Goal: Transaction & Acquisition: Purchase product/service

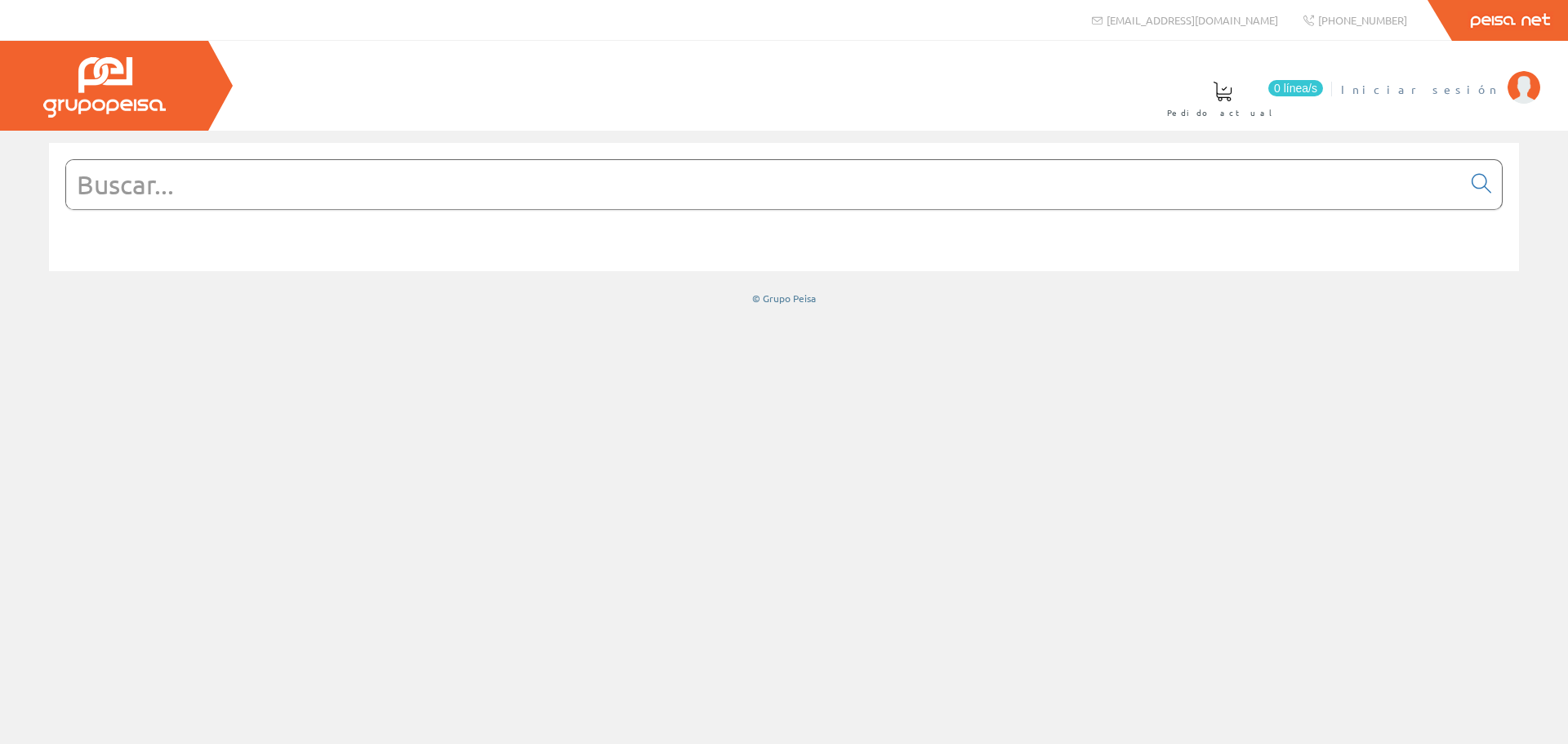
click at [1442, 89] on span "Iniciar sesión" at bounding box center [1420, 89] width 158 height 16
click at [414, 173] on input "text" at bounding box center [764, 184] width 1396 height 49
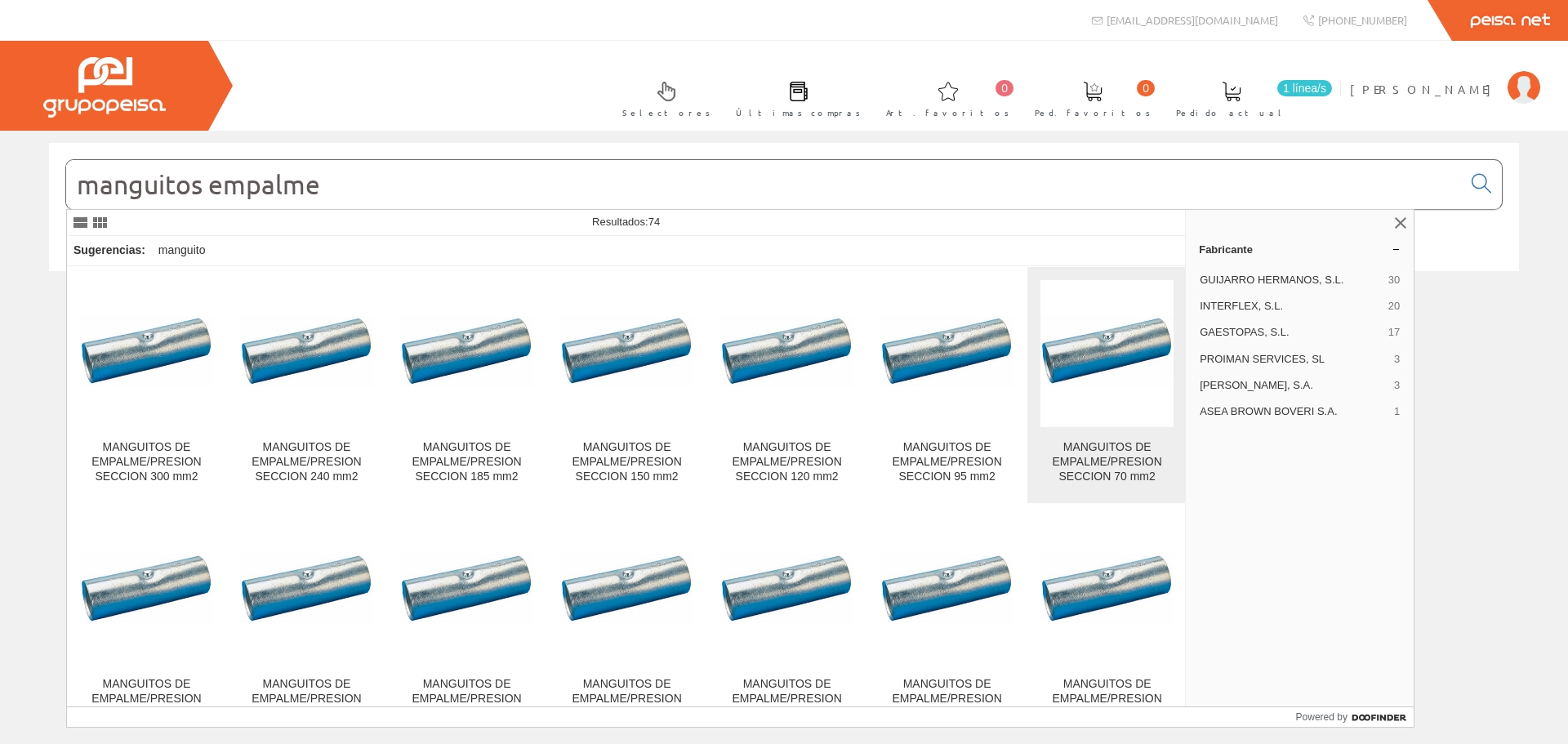
scroll to position [81, 0]
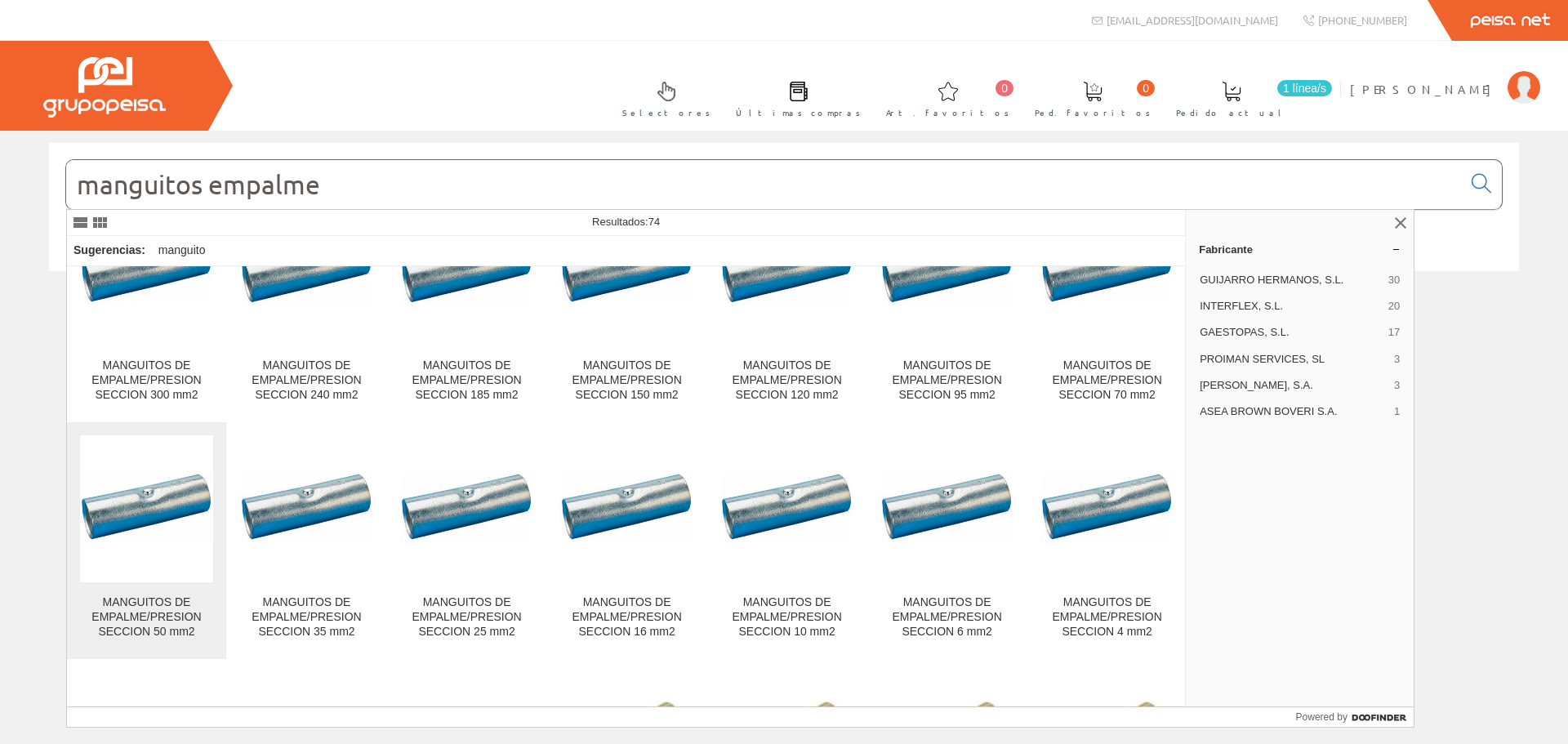
type input "manguitos empalme"
click at [142, 514] on img at bounding box center [146, 509] width 133 height 133
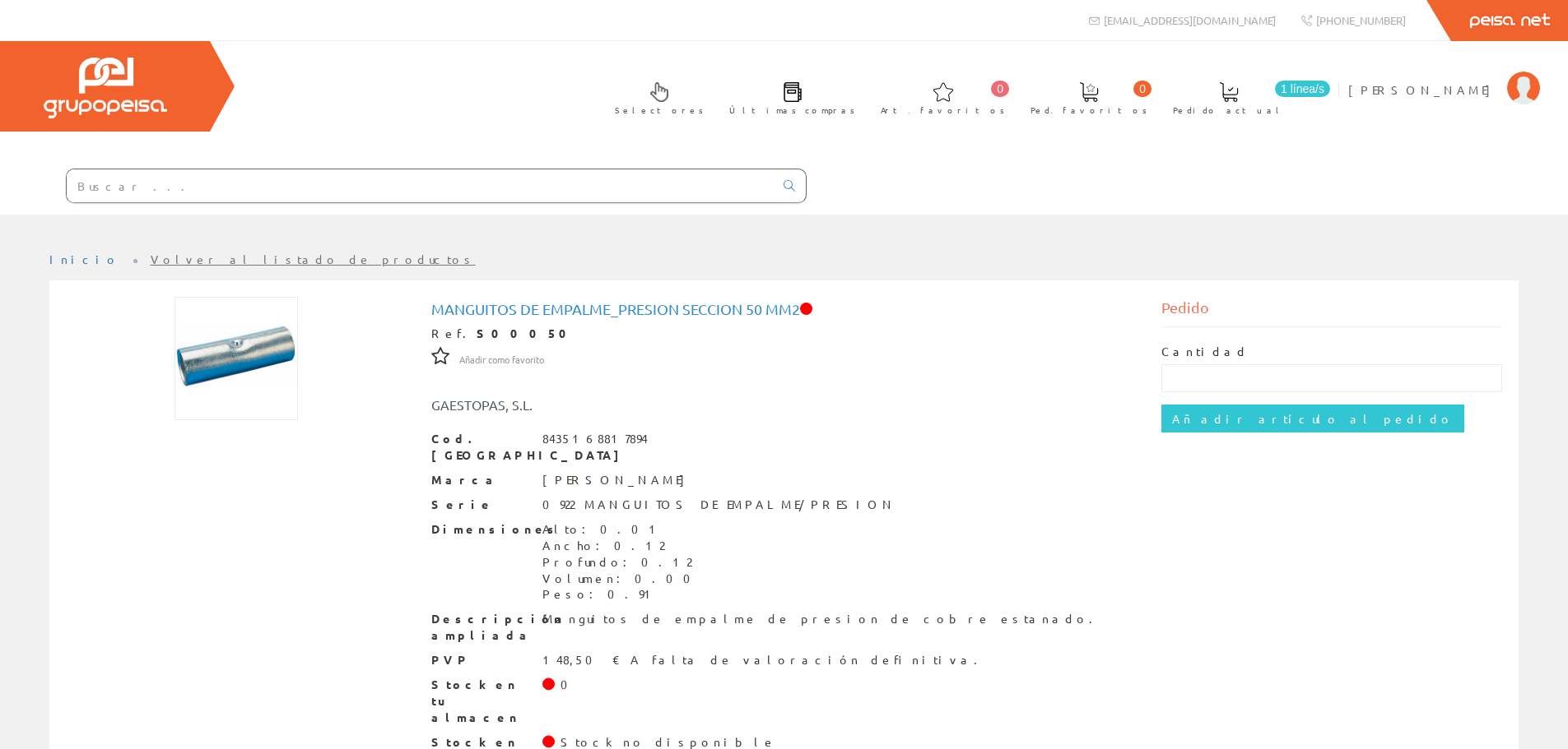
scroll to position [40, 0]
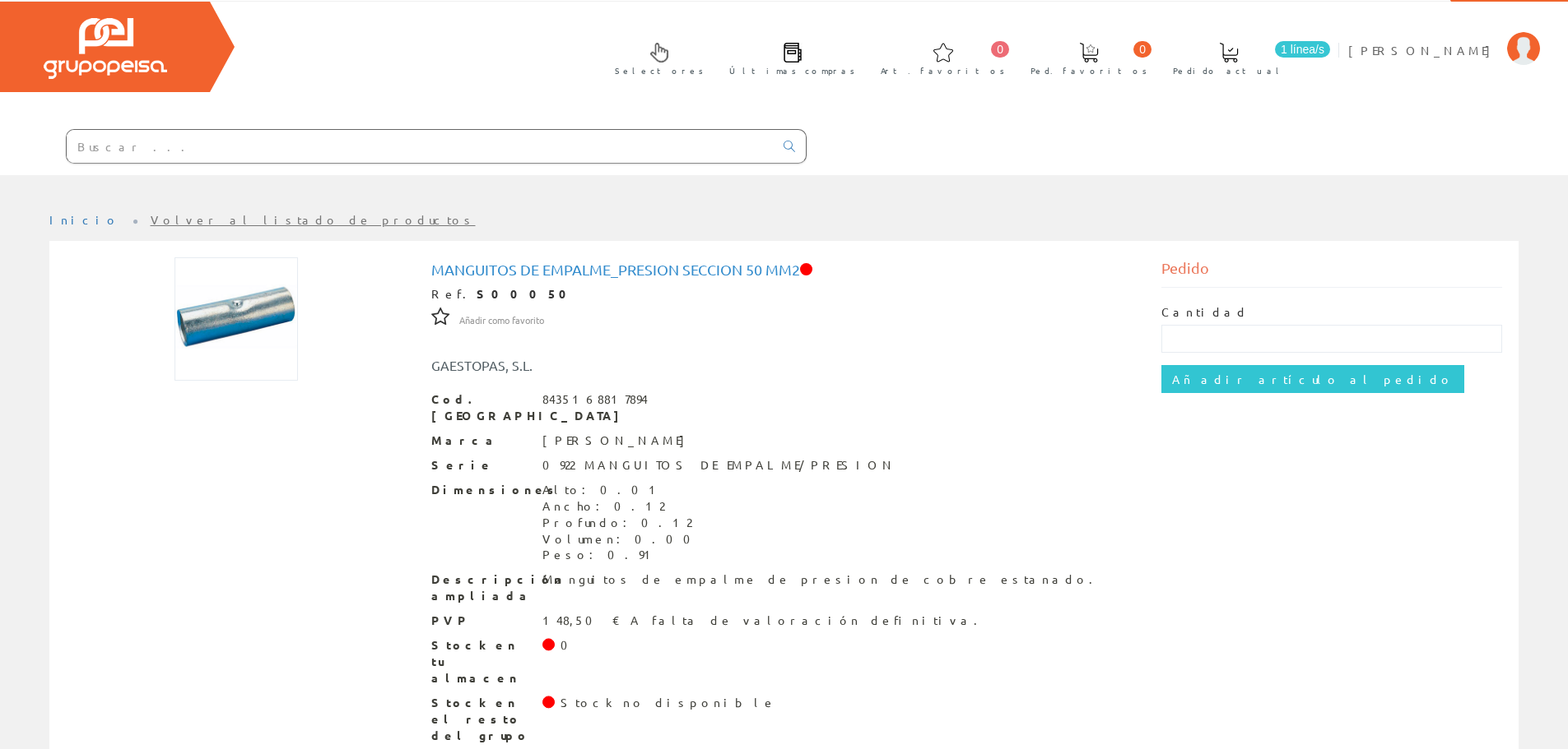
click at [1330, 45] on span "1 línea/s" at bounding box center [1302, 50] width 55 height 16
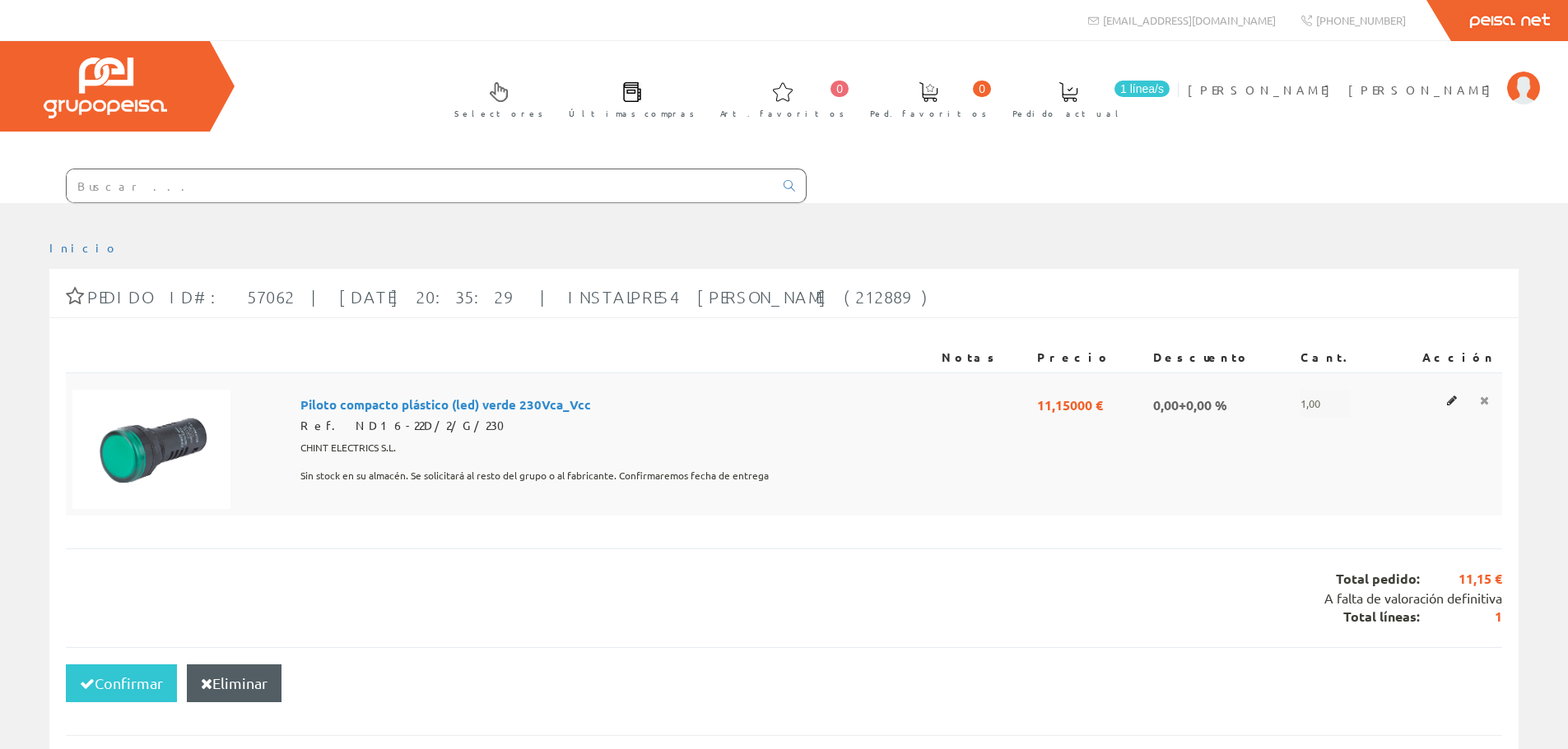
click at [1483, 400] on icon at bounding box center [1484, 400] width 9 height 12
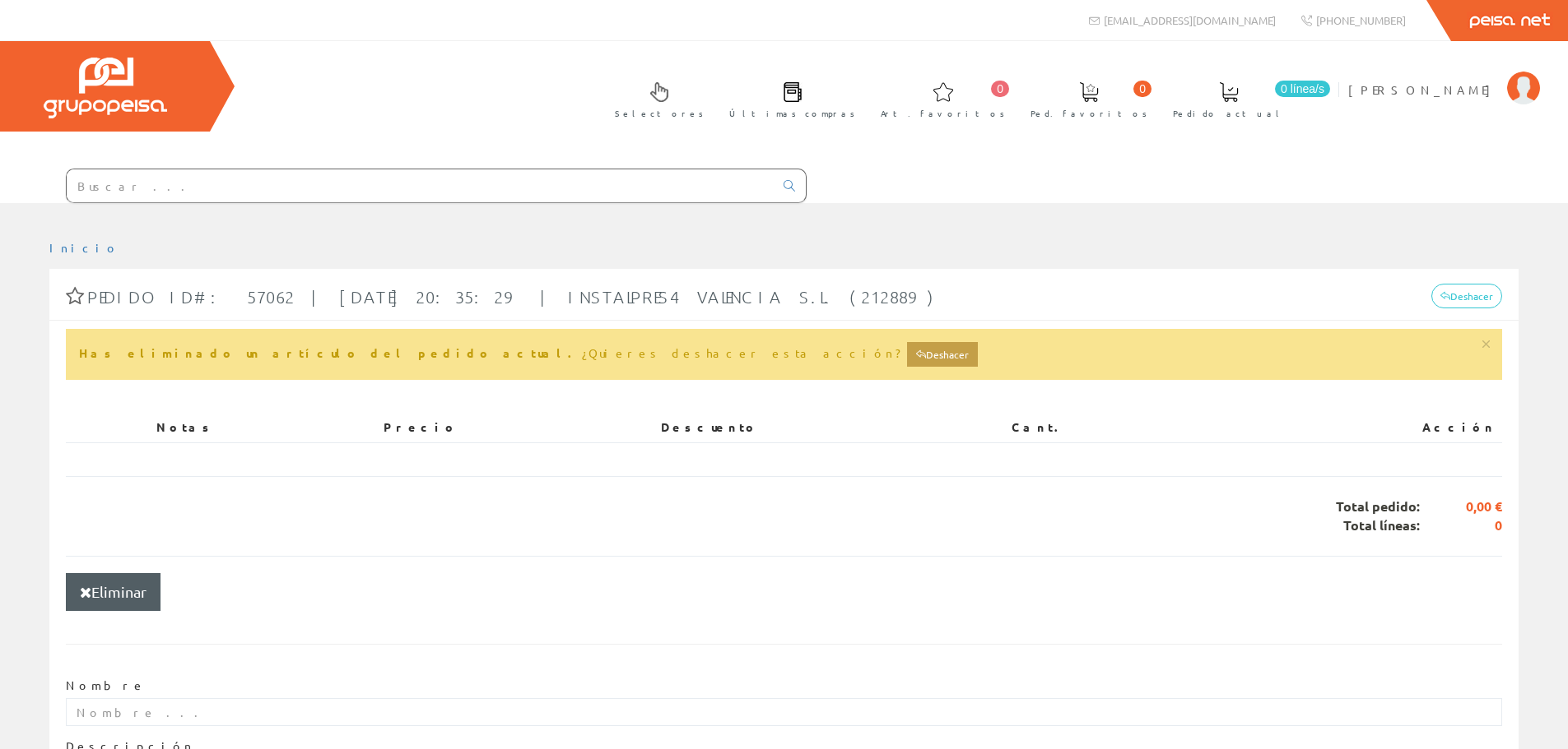
click at [335, 185] on input "text" at bounding box center [420, 186] width 707 height 33
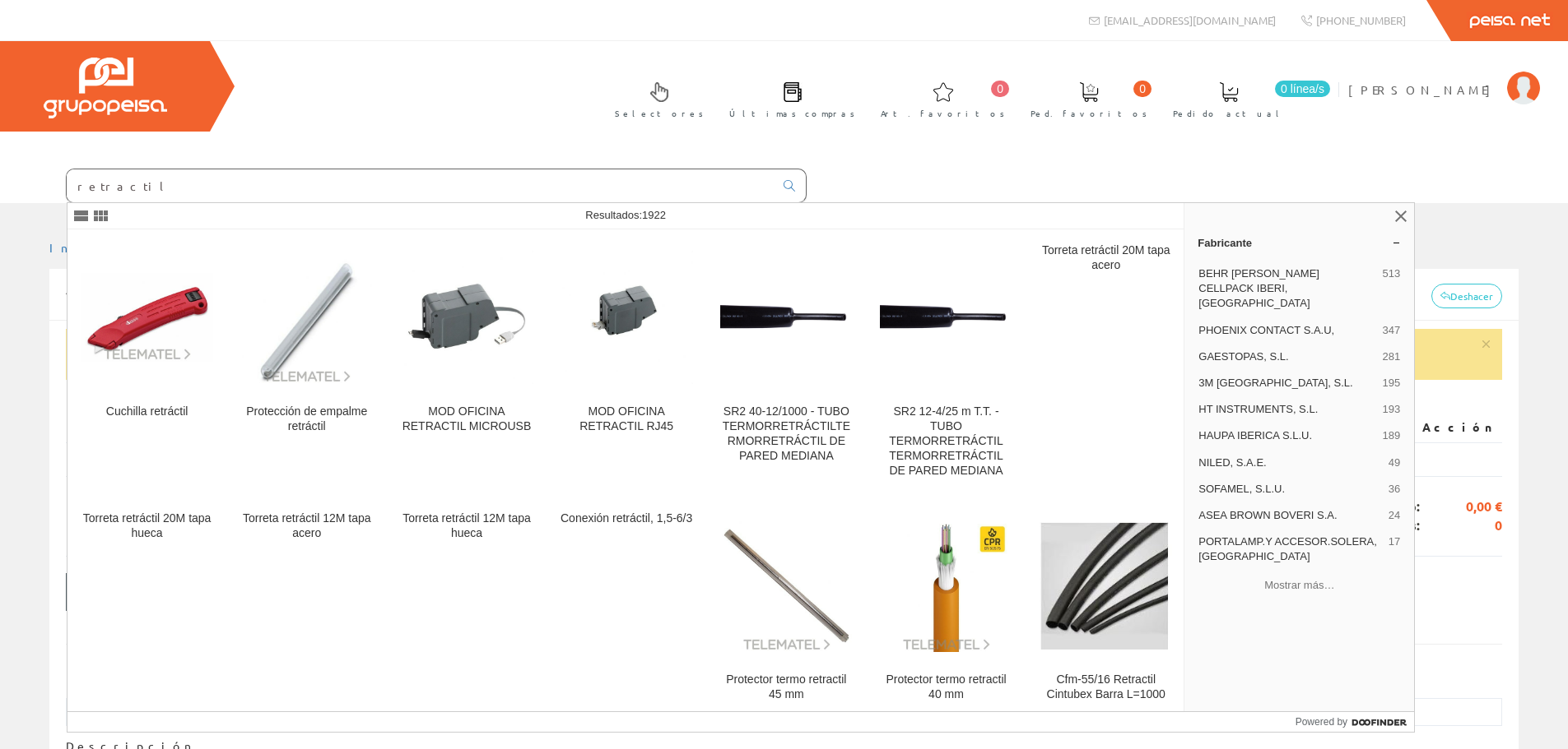
type input "retractil"
drag, startPoint x: 191, startPoint y: 188, endPoint x: 14, endPoint y: 174, distance: 177.6
click at [3, 174] on form "retractil" at bounding box center [403, 186] width 806 height 34
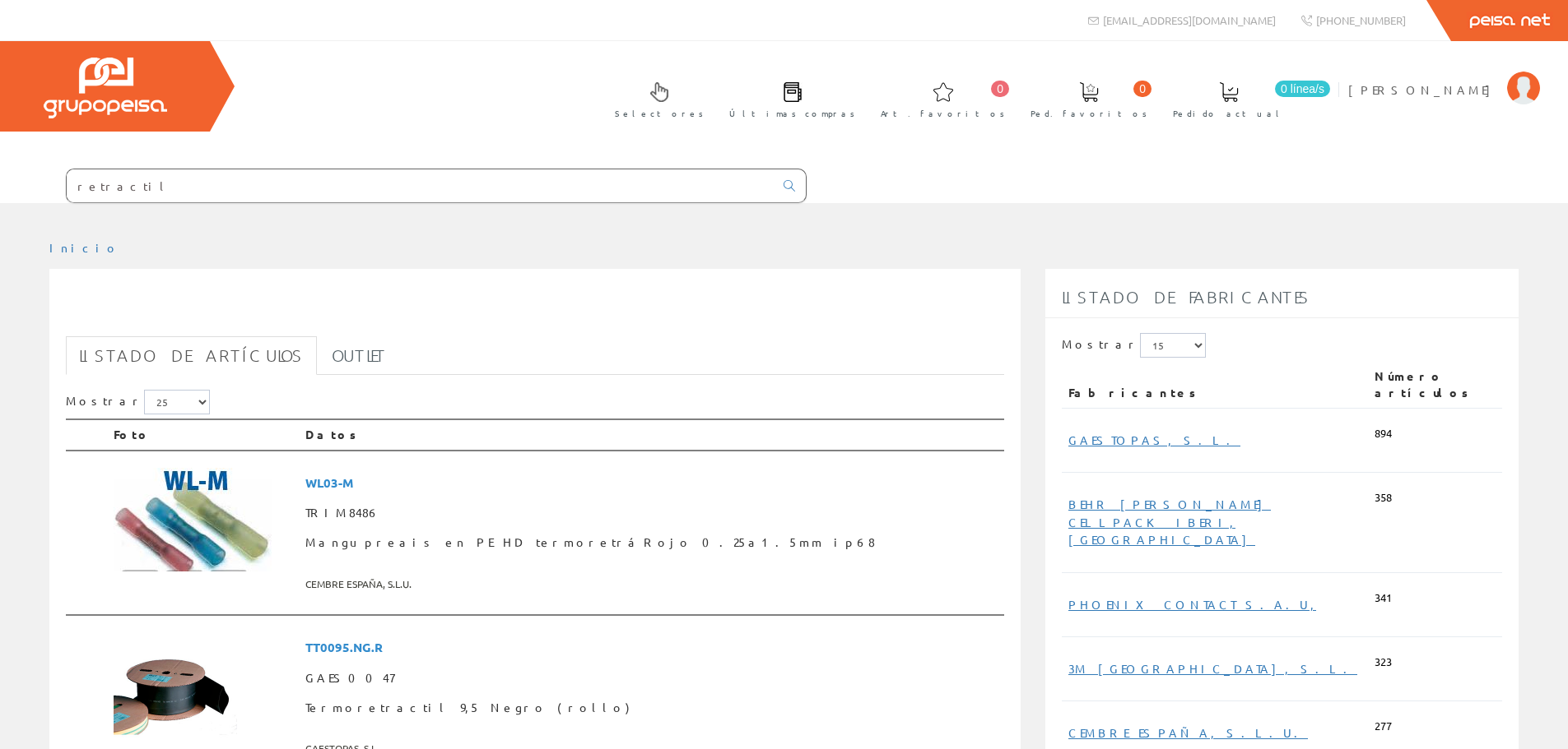
click at [240, 186] on input "retractil" at bounding box center [420, 186] width 707 height 33
drag, startPoint x: 0, startPoint y: 185, endPoint x: 18, endPoint y: 173, distance: 21.6
click at [10, 174] on form "retractil" at bounding box center [403, 186] width 806 height 34
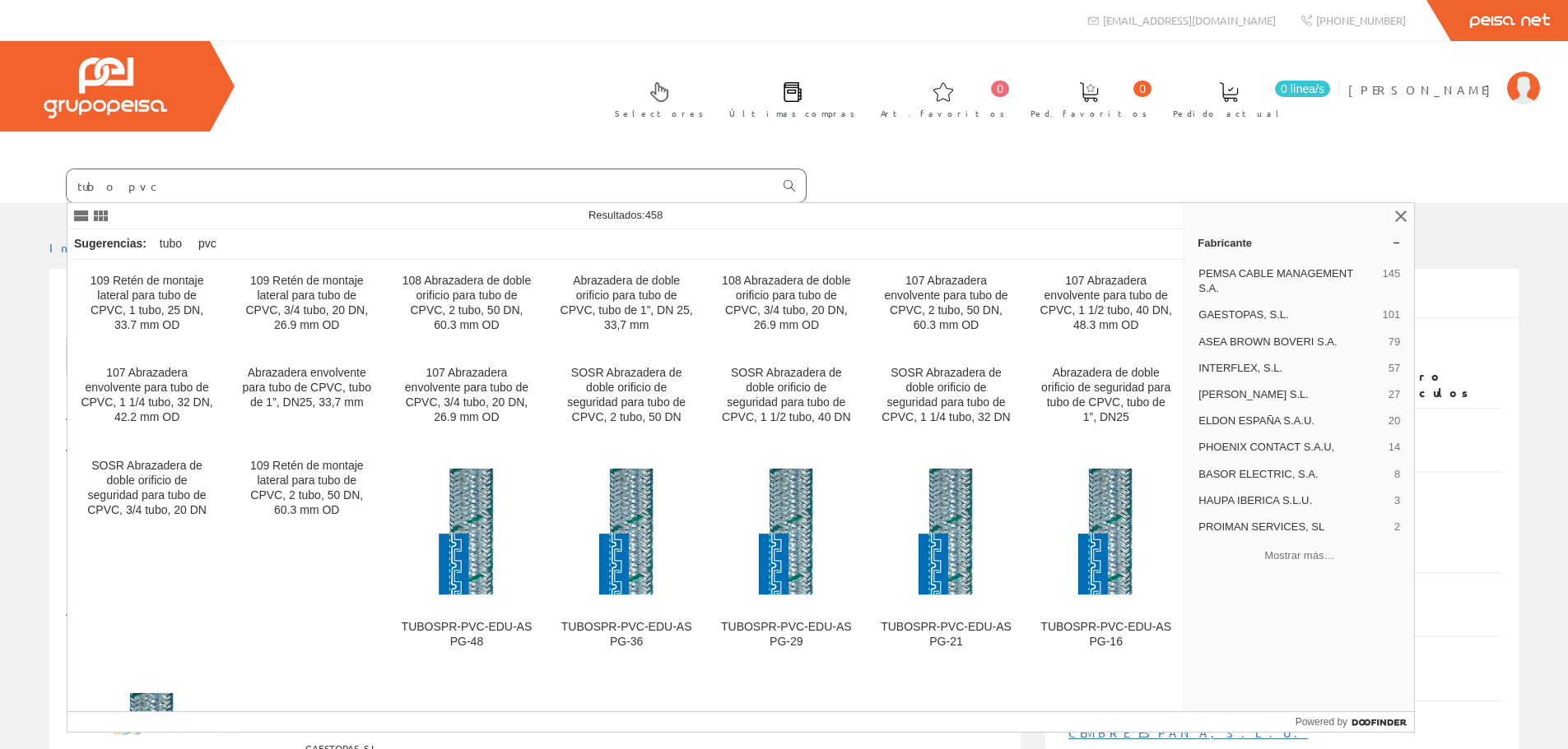
type input "tubo pvc"
click at [791, 181] on icon at bounding box center [789, 186] width 12 height 12
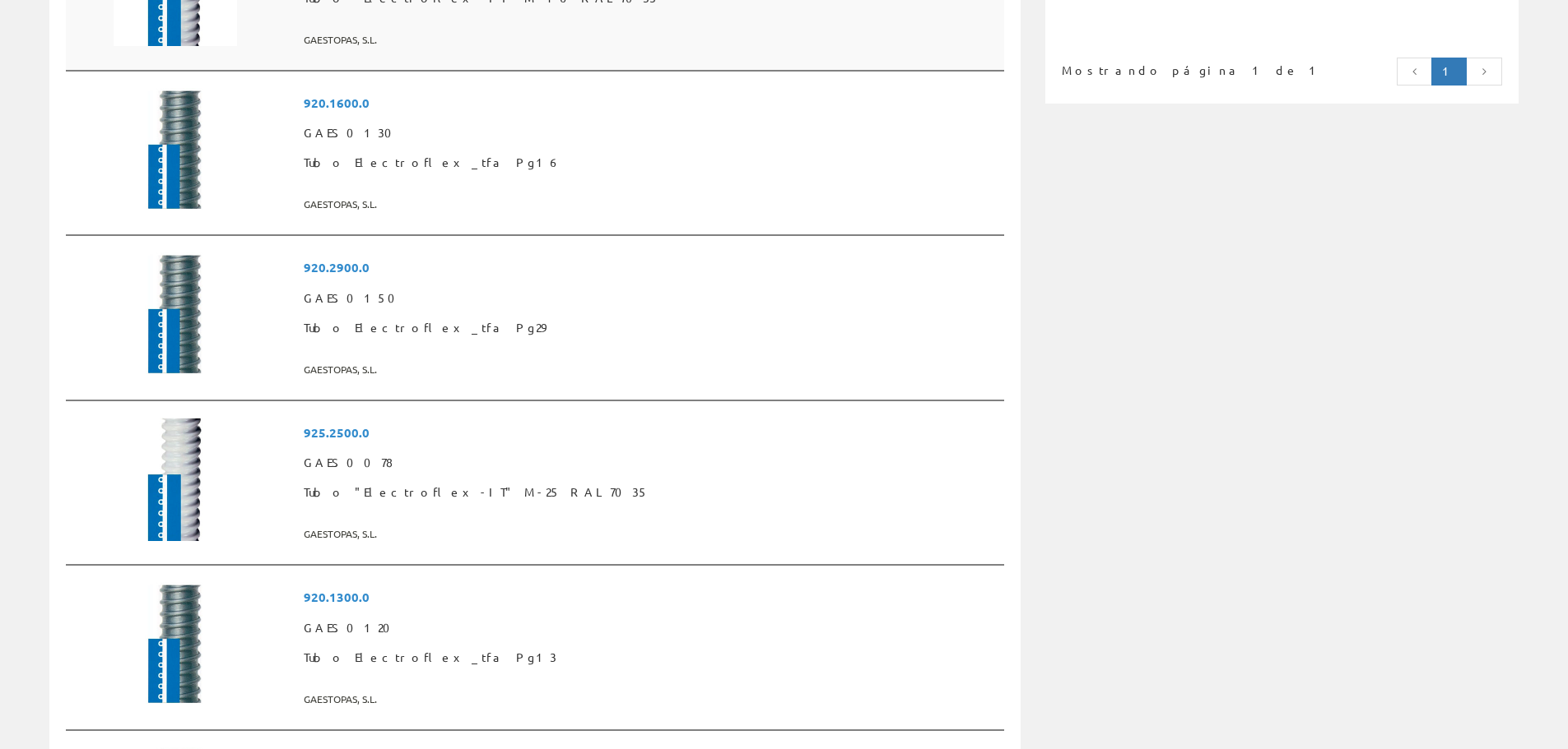
scroll to position [1398, 0]
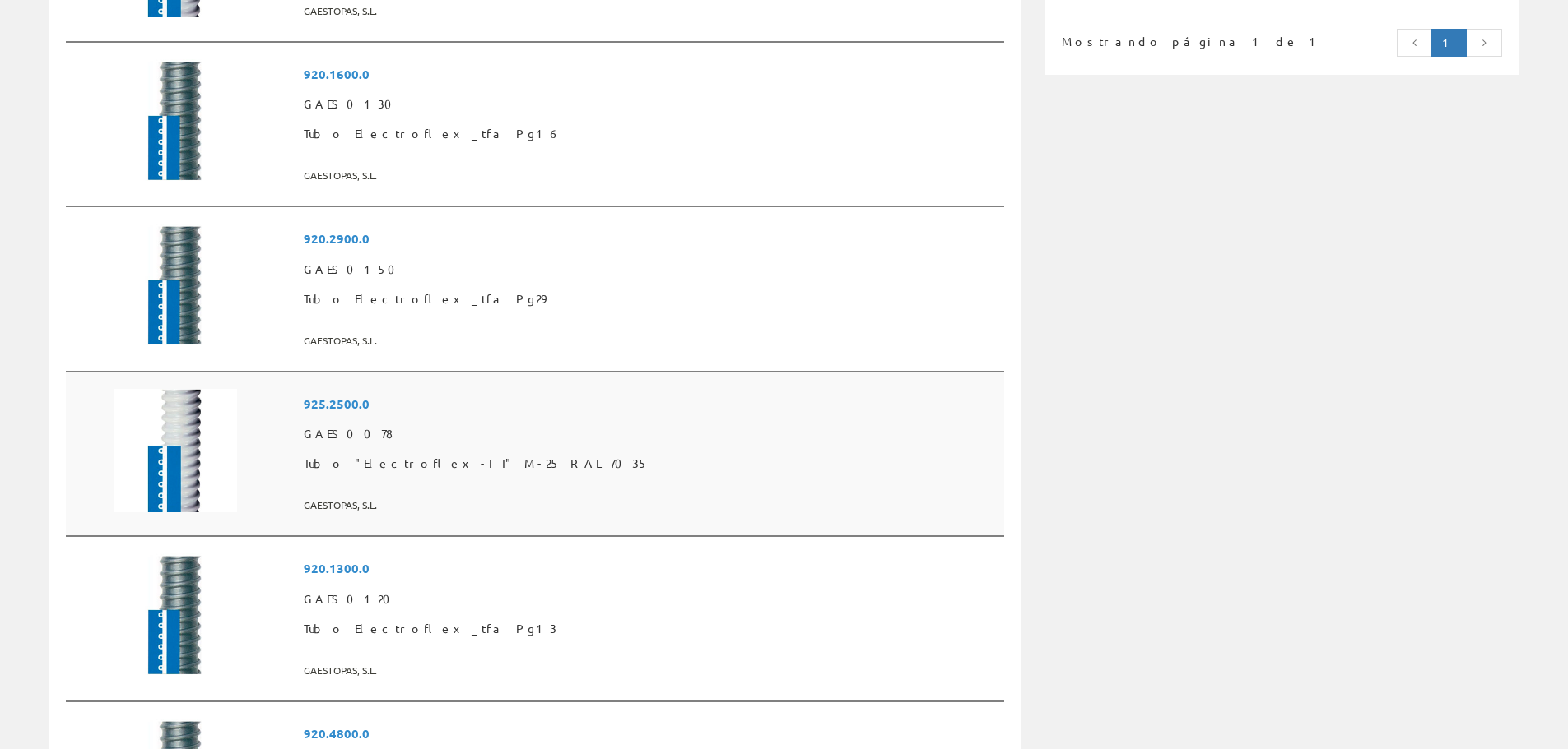
click at [599, 447] on span "GAES0078" at bounding box center [650, 434] width 693 height 30
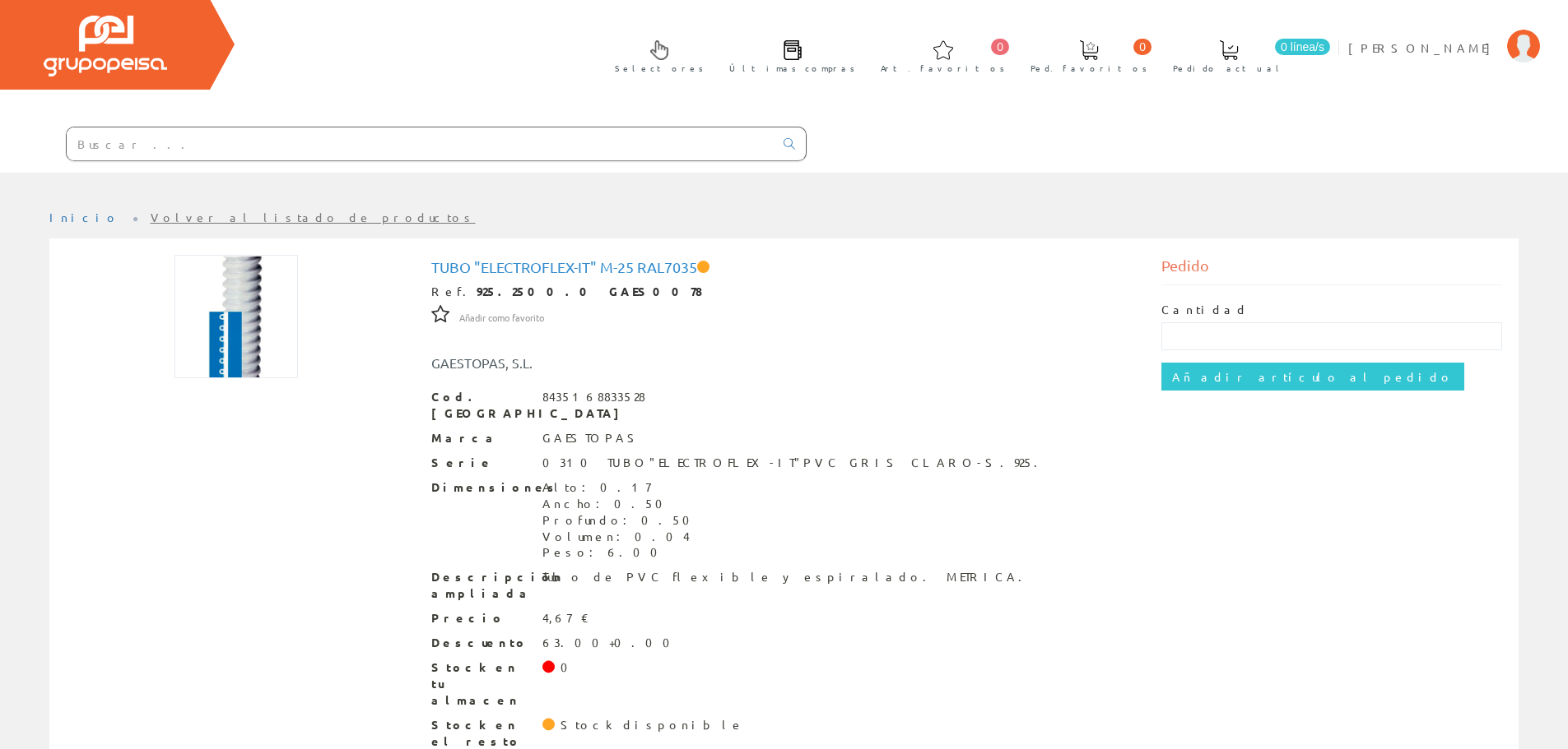
scroll to position [64, 0]
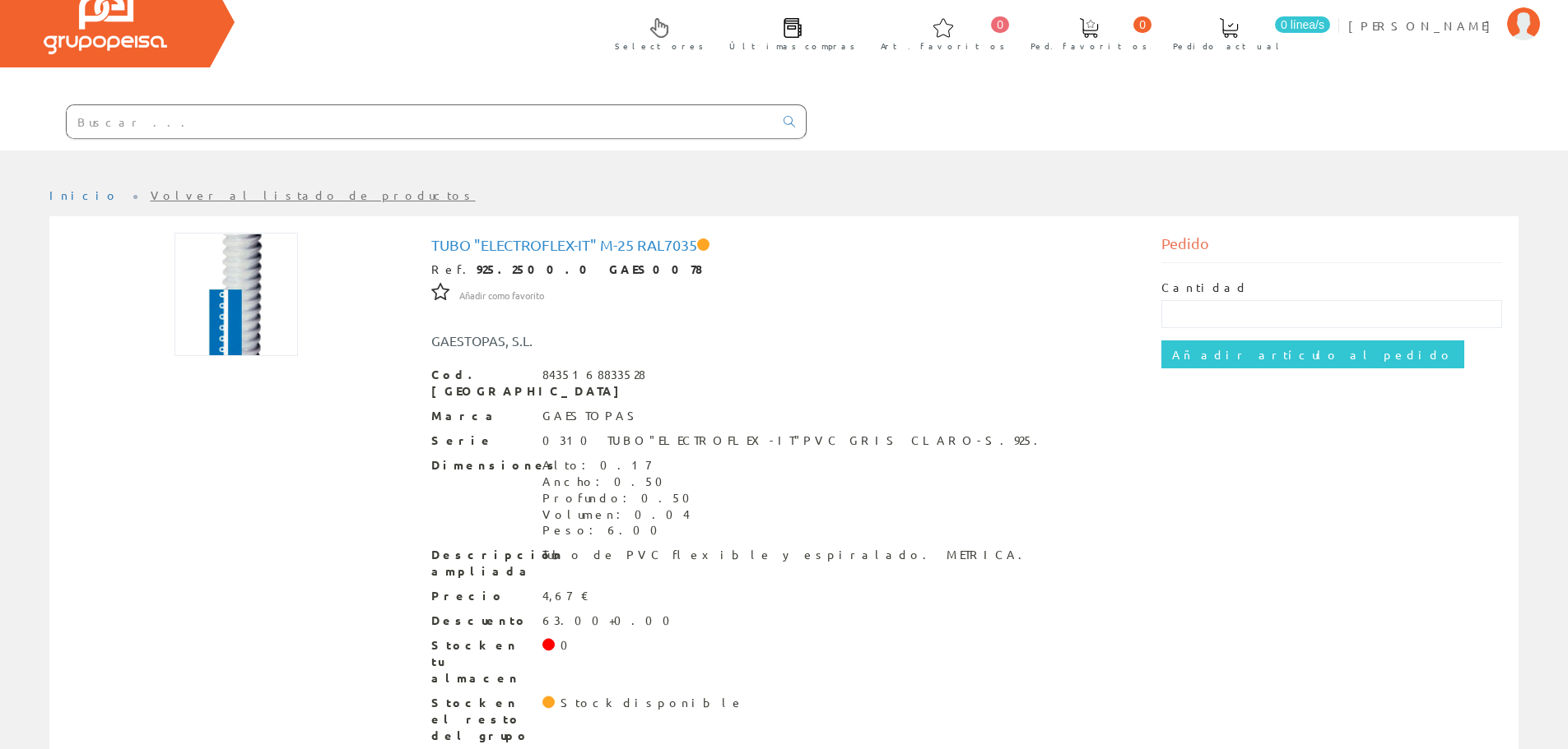
click at [211, 124] on input "text" at bounding box center [420, 122] width 707 height 33
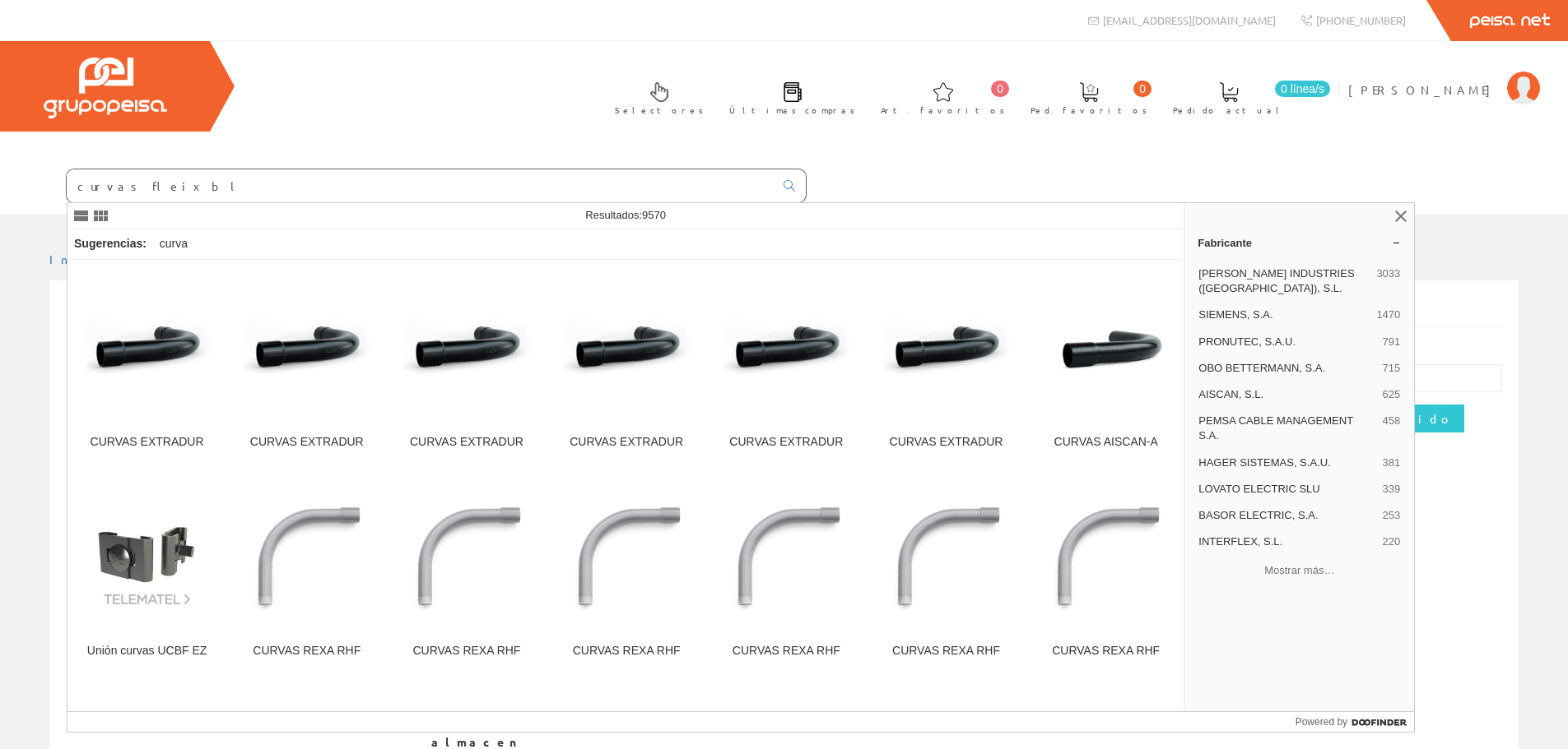
drag, startPoint x: 207, startPoint y: 193, endPoint x: 0, endPoint y: 180, distance: 207.4
click at [0, 180] on form "curvas fleixbl" at bounding box center [403, 186] width 806 height 34
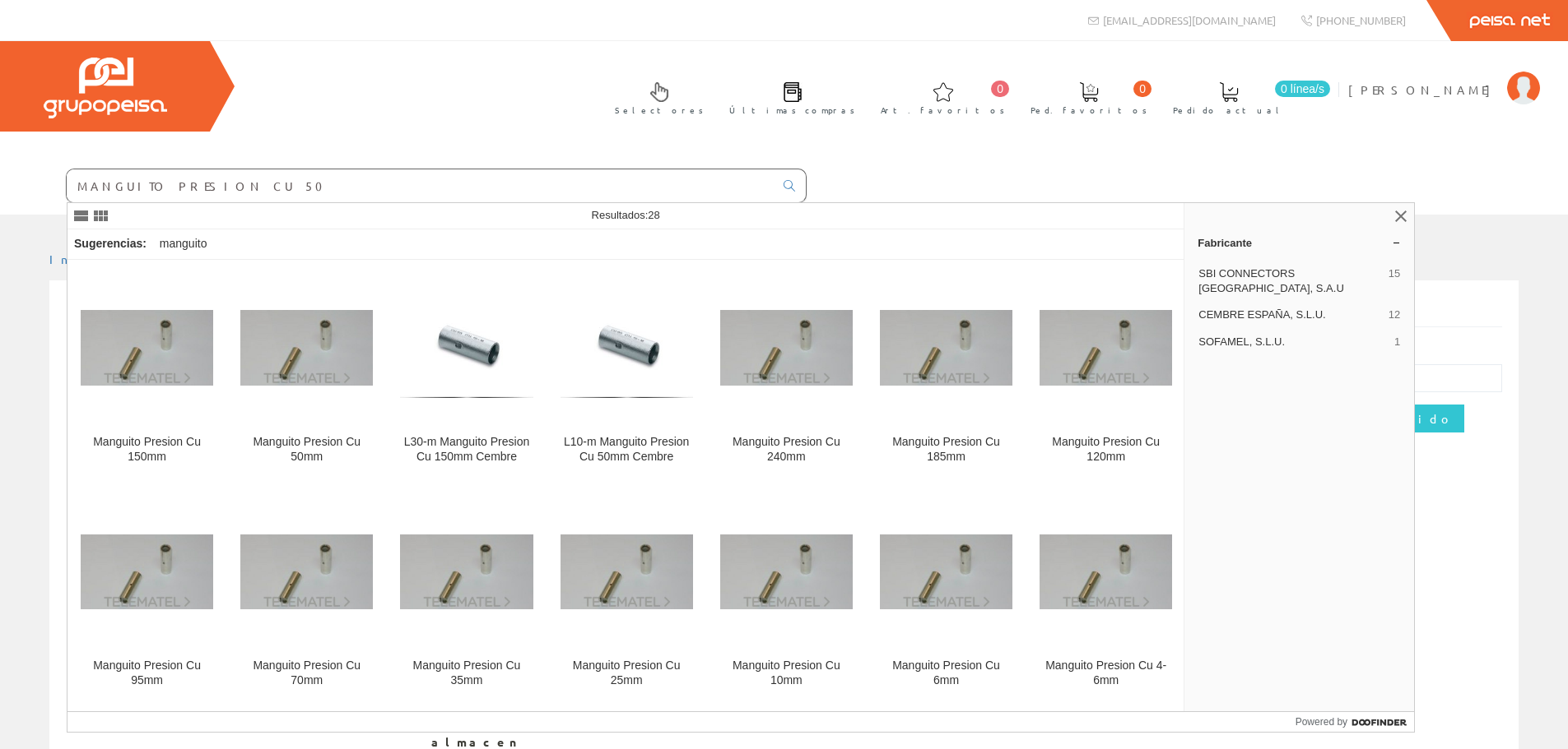
type input "MANGUITO PRESION CU 50"
click at [315, 347] on img at bounding box center [306, 347] width 133 height 75
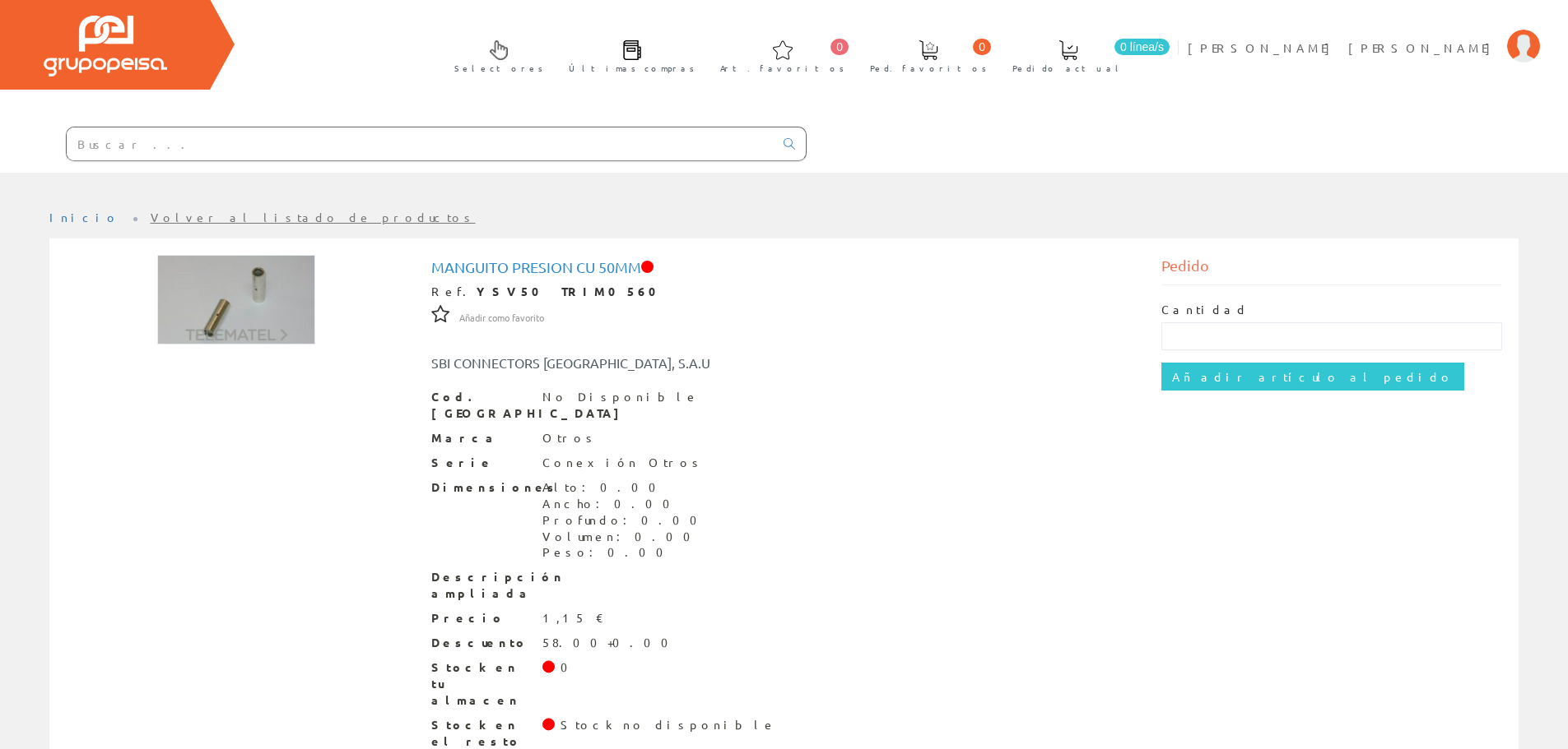
scroll to position [64, 0]
